Goal: Book appointment/travel/reservation

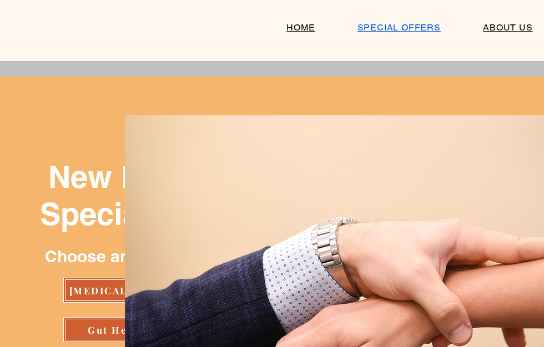
click at [83, 150] on div "main content" at bounding box center [136, 303] width 272 height 452
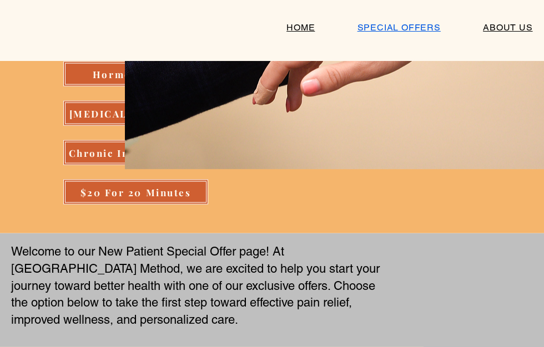
scroll to position [295, 0]
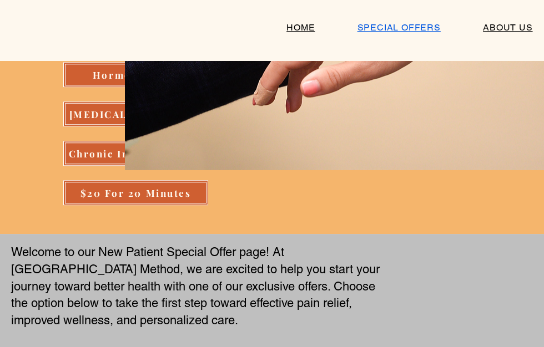
click at [399, 30] on span "SPECIAL OFFERS" at bounding box center [398, 27] width 83 height 11
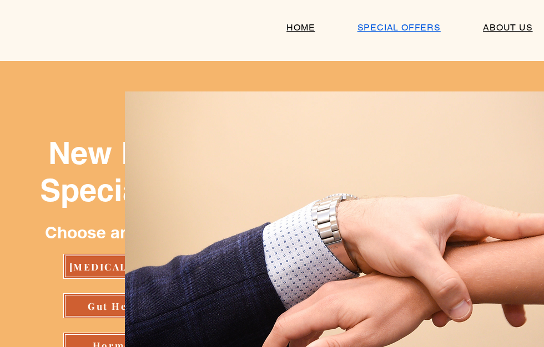
scroll to position [0, 0]
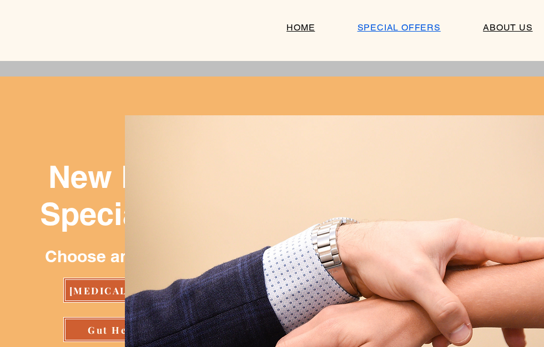
click at [401, 24] on span "SPECIAL OFFERS" at bounding box center [398, 27] width 83 height 11
click at [299, 32] on span "HOME" at bounding box center [300, 27] width 28 height 11
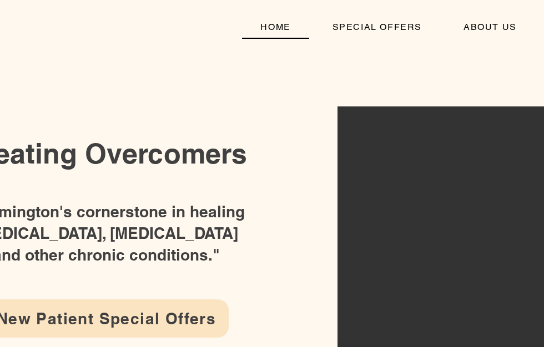
click at [125, 320] on span "New Patient Special Offers" at bounding box center [106, 319] width 219 height 18
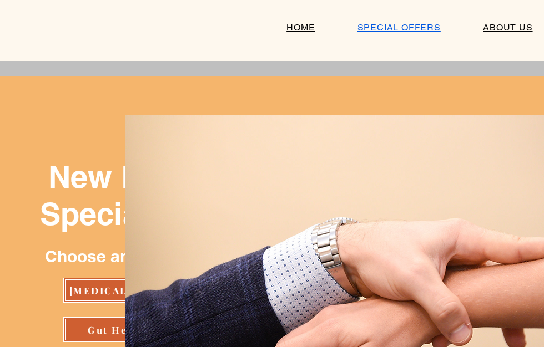
click at [398, 59] on div "HOME SPECIAL OFFERS ABOUT US The 3 Dimensional Approach Services & Testimonials…" at bounding box center [272, 30] width 544 height 61
click at [300, 58] on div "HOME SPECIAL OFFERS ABOUT US The 3 Dimensional Approach Services & Testimonials…" at bounding box center [272, 30] width 544 height 61
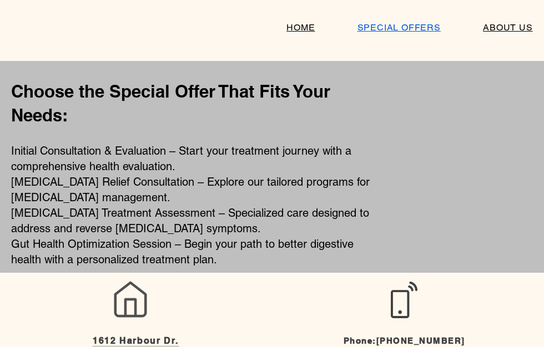
scroll to position [724, 0]
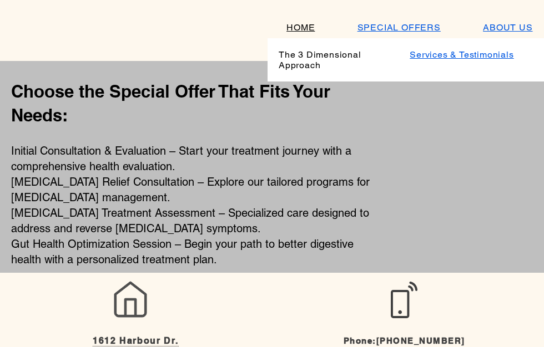
click at [443, 49] on span "Services & Testimonials" at bounding box center [462, 54] width 104 height 11
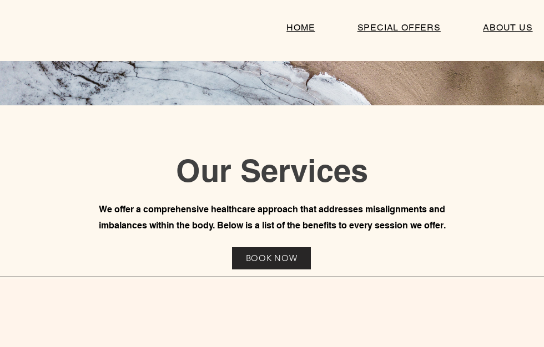
click at [270, 251] on span "BOOK NOW" at bounding box center [271, 259] width 79 height 22
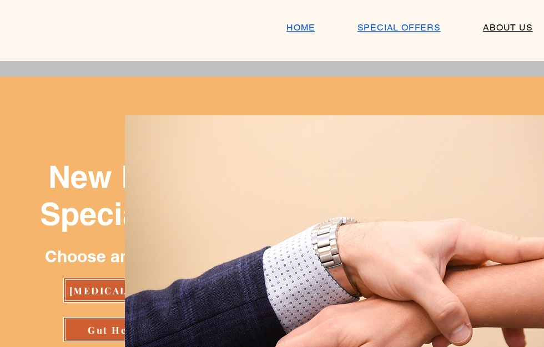
click at [299, 25] on span "HOME" at bounding box center [300, 27] width 28 height 11
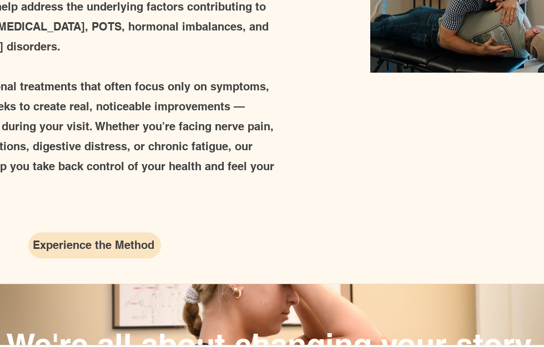
scroll to position [1338, 0]
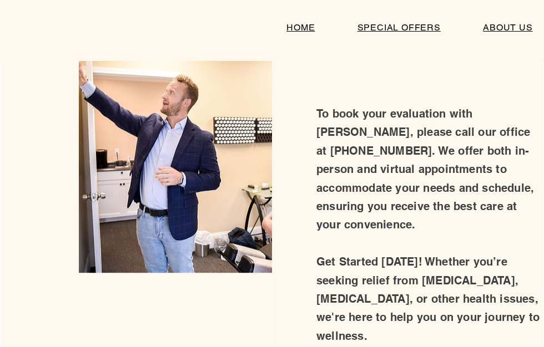
scroll to position [155, 0]
